Goal: Task Accomplishment & Management: Manage account settings

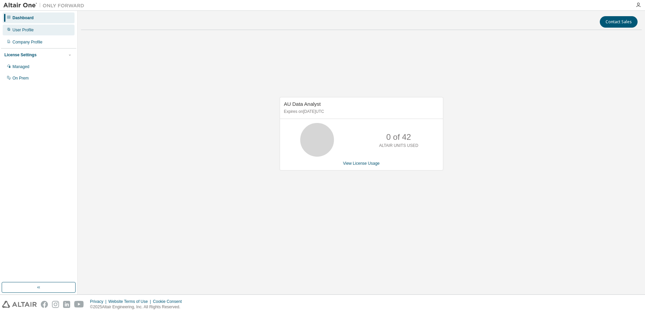
click at [29, 31] on div "User Profile" at bounding box center [22, 29] width 21 height 5
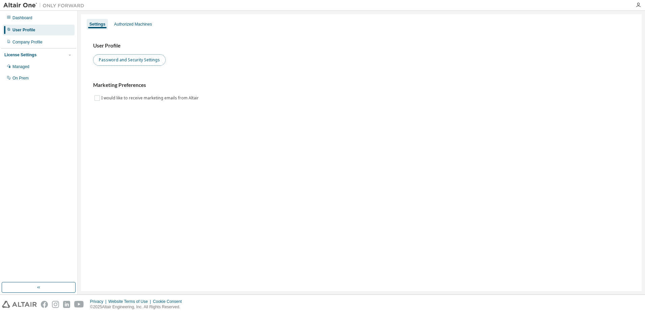
click at [130, 57] on button "Password and Security Settings" at bounding box center [129, 59] width 72 height 11
click at [22, 67] on div "Managed" at bounding box center [20, 66] width 17 height 5
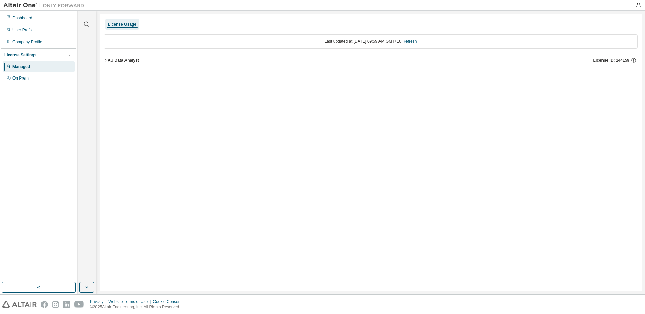
click at [121, 60] on div "AU Data Analyst" at bounding box center [123, 60] width 31 height 5
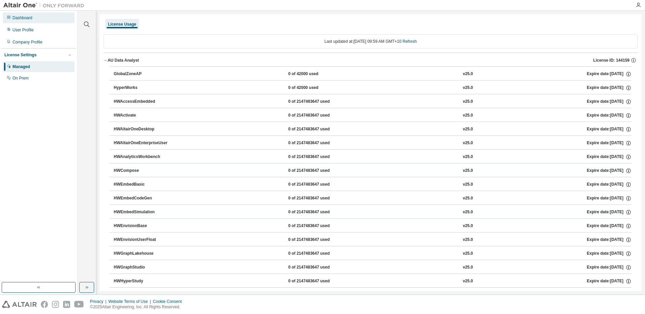
click at [23, 17] on div "Dashboard" at bounding box center [22, 17] width 20 height 5
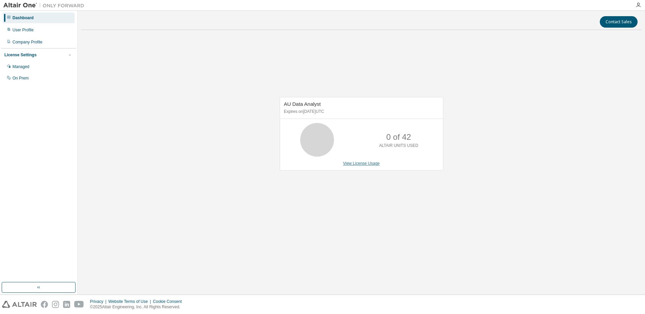
click at [368, 165] on link "View License Usage" at bounding box center [361, 163] width 37 height 5
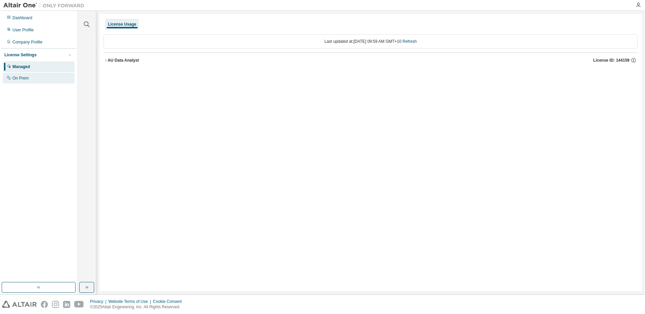
click at [20, 81] on div "On Prem" at bounding box center [20, 78] width 16 height 5
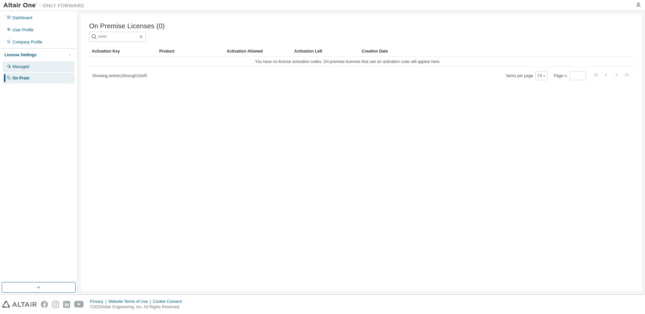
click at [41, 68] on div "Managed" at bounding box center [39, 66] width 72 height 11
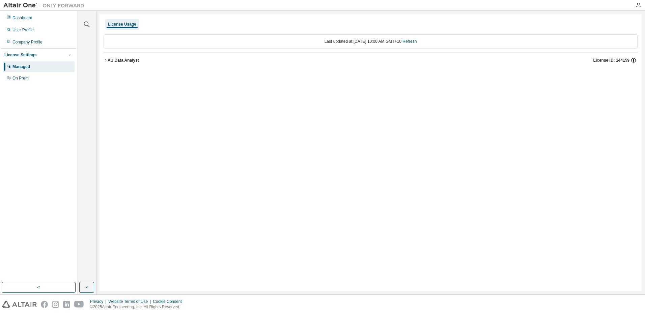
click at [632, 60] on icon "button" at bounding box center [633, 60] width 6 height 6
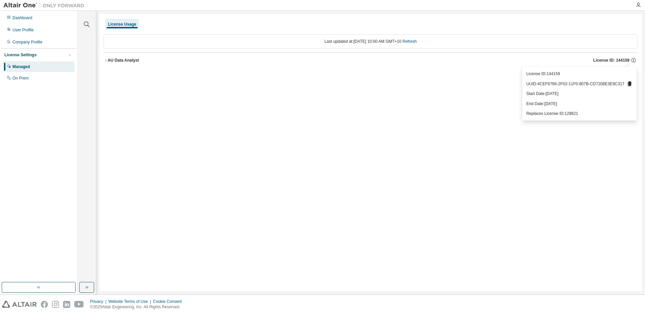
click at [628, 85] on icon at bounding box center [629, 84] width 4 height 5
